Goal: Information Seeking & Learning: Learn about a topic

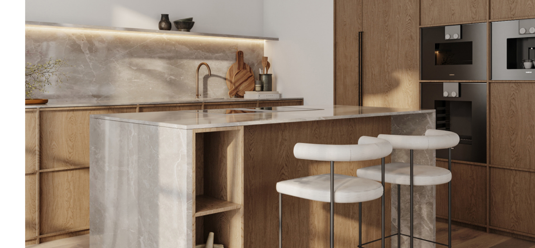
scroll to position [4179, 0]
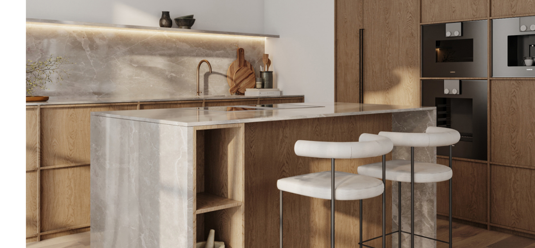
click at [230, 183] on img at bounding box center [267, 150] width 301 height 212
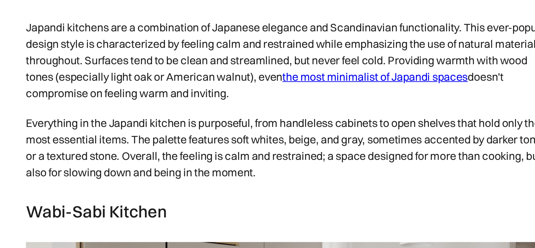
scroll to position [4330, 0]
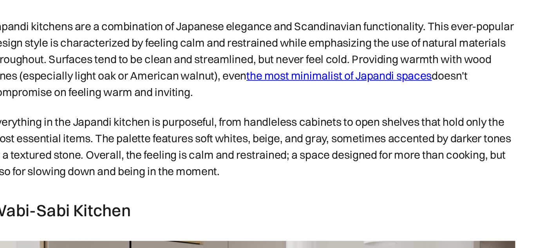
click at [333, 153] on link "the most minimalist of Japandi spaces" at bounding box center [317, 149] width 106 height 8
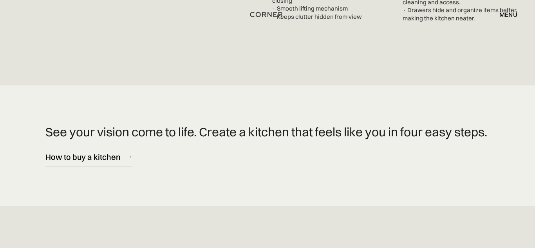
scroll to position [3106, 0]
click at [127, 156] on img at bounding box center [129, 156] width 5 height 1
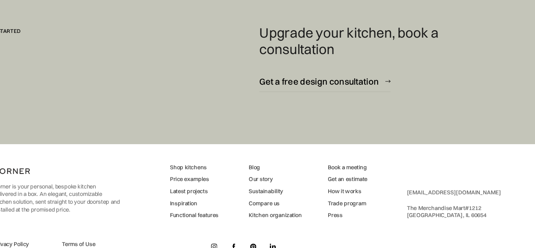
scroll to position [2164, 0]
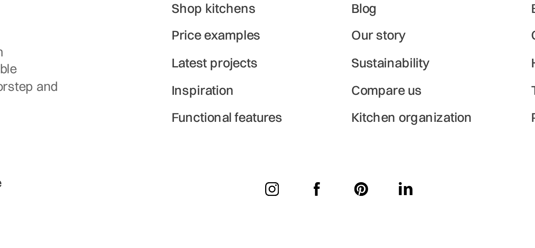
click at [210, 185] on link "Inspiration" at bounding box center [214, 185] width 44 height 7
